Goal: Find specific page/section: Find specific page/section

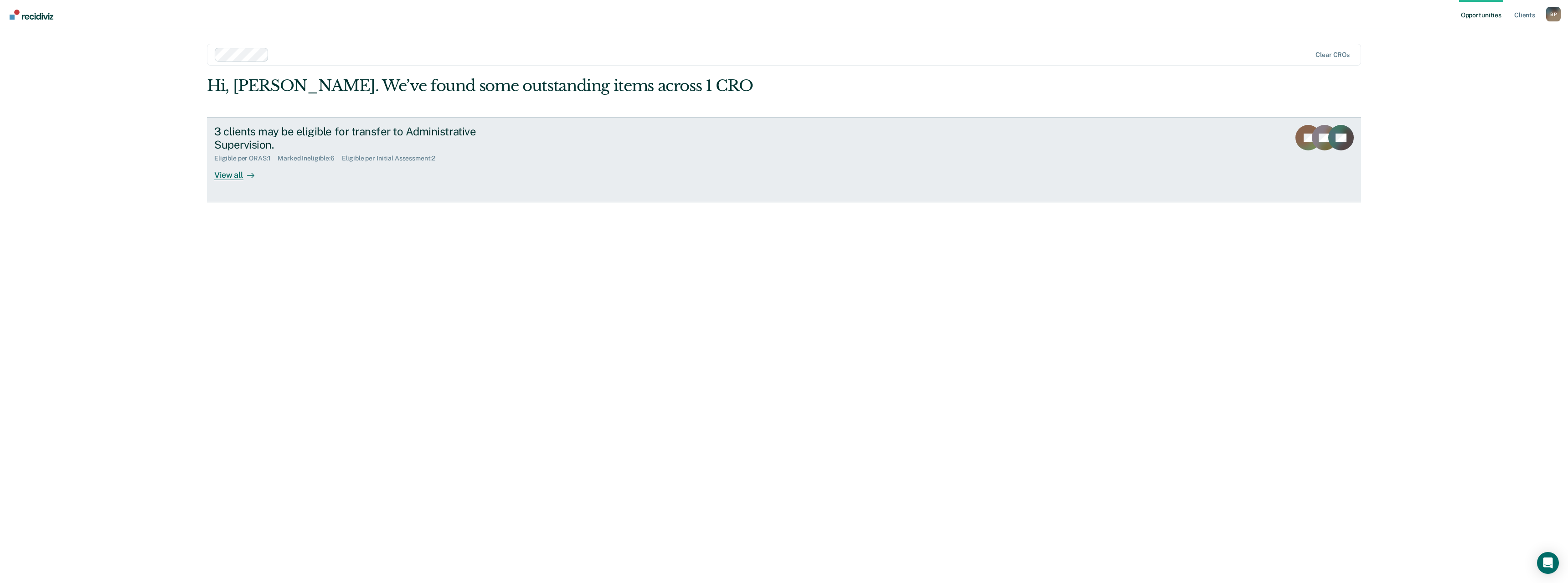
click at [246, 179] on div at bounding box center [249, 175] width 11 height 10
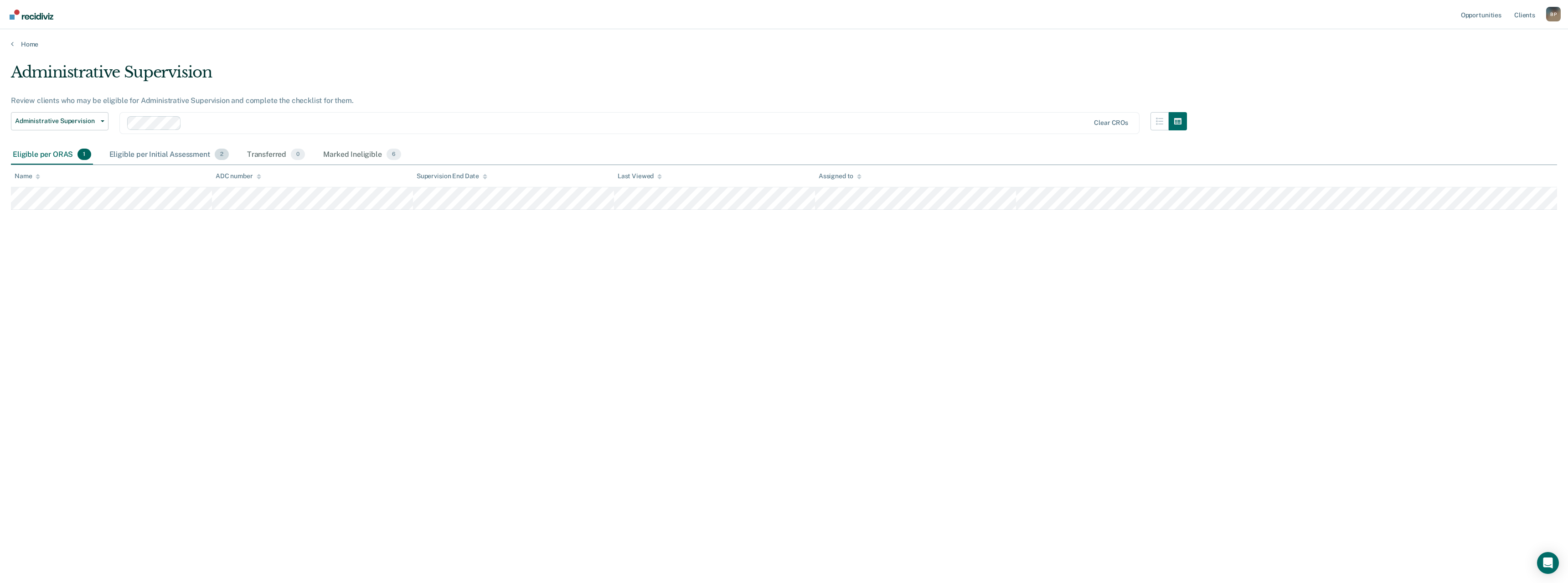
click at [179, 161] on div "Eligible per Initial Assessment 2" at bounding box center [169, 155] width 123 height 20
